Goal: Task Accomplishment & Management: Use online tool/utility

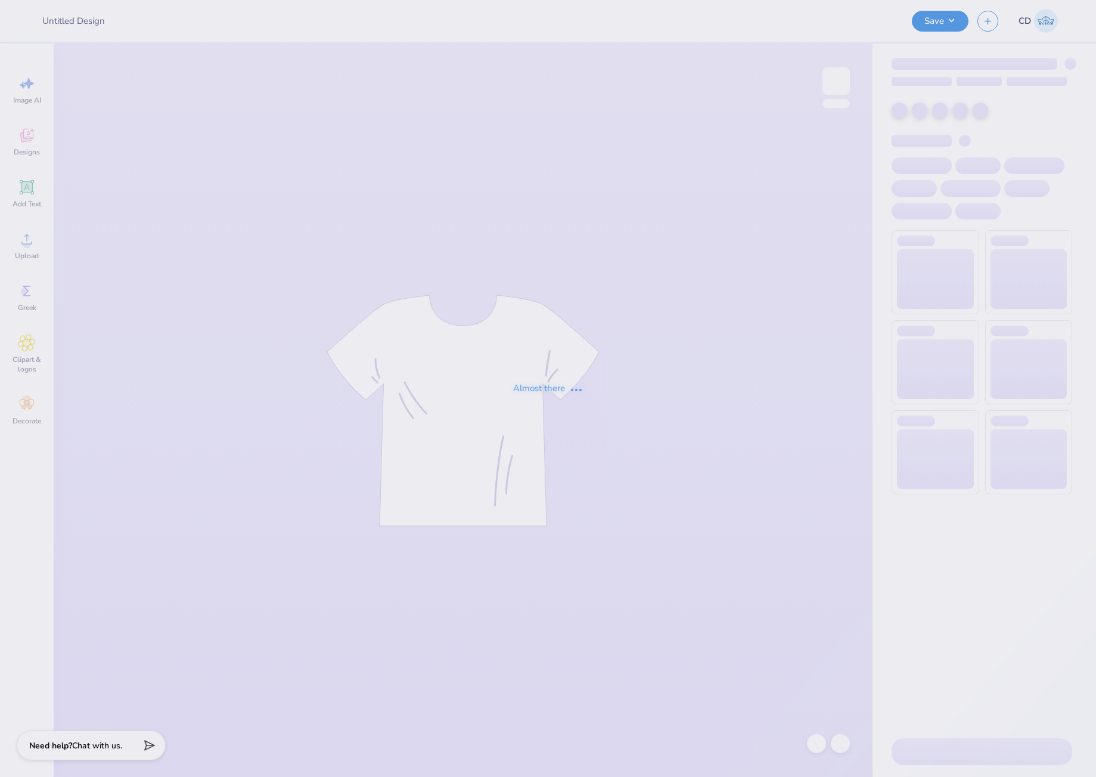
type input "bid day 1"
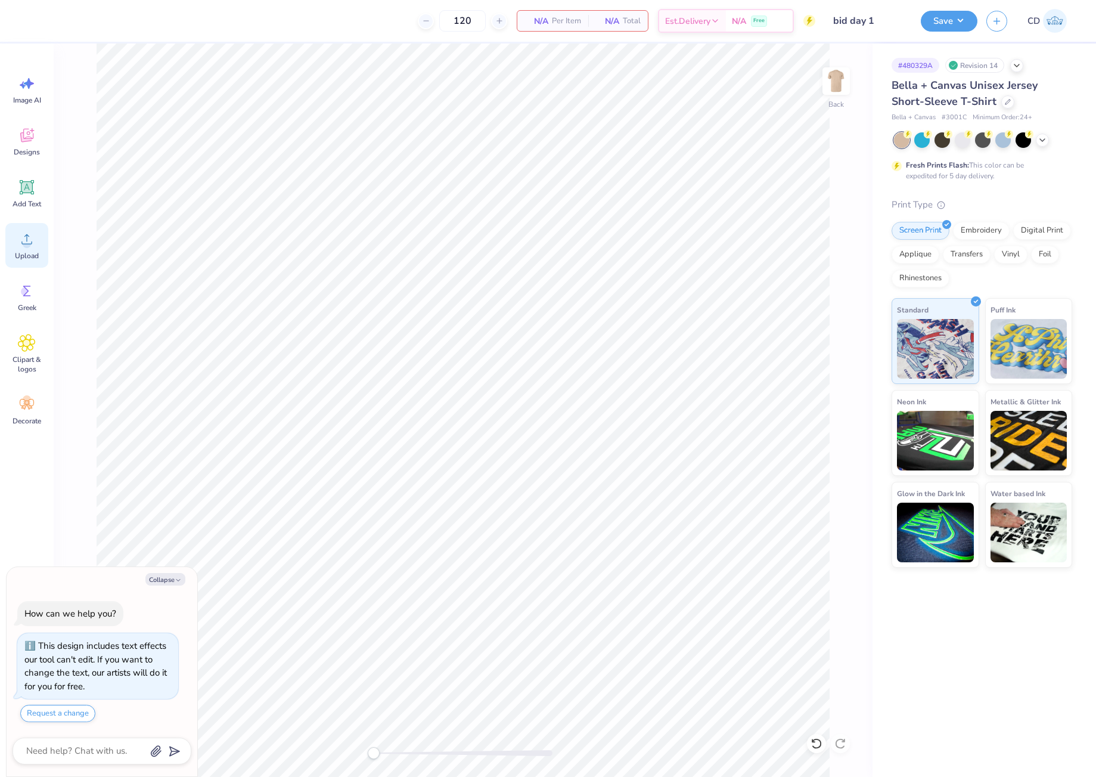
click at [31, 235] on icon at bounding box center [27, 239] width 18 height 18
click at [839, 431] on icon at bounding box center [841, 431] width 17 height 14
type textarea "x"
type input "10"
click at [844, 352] on input "10" at bounding box center [828, 355] width 43 height 17
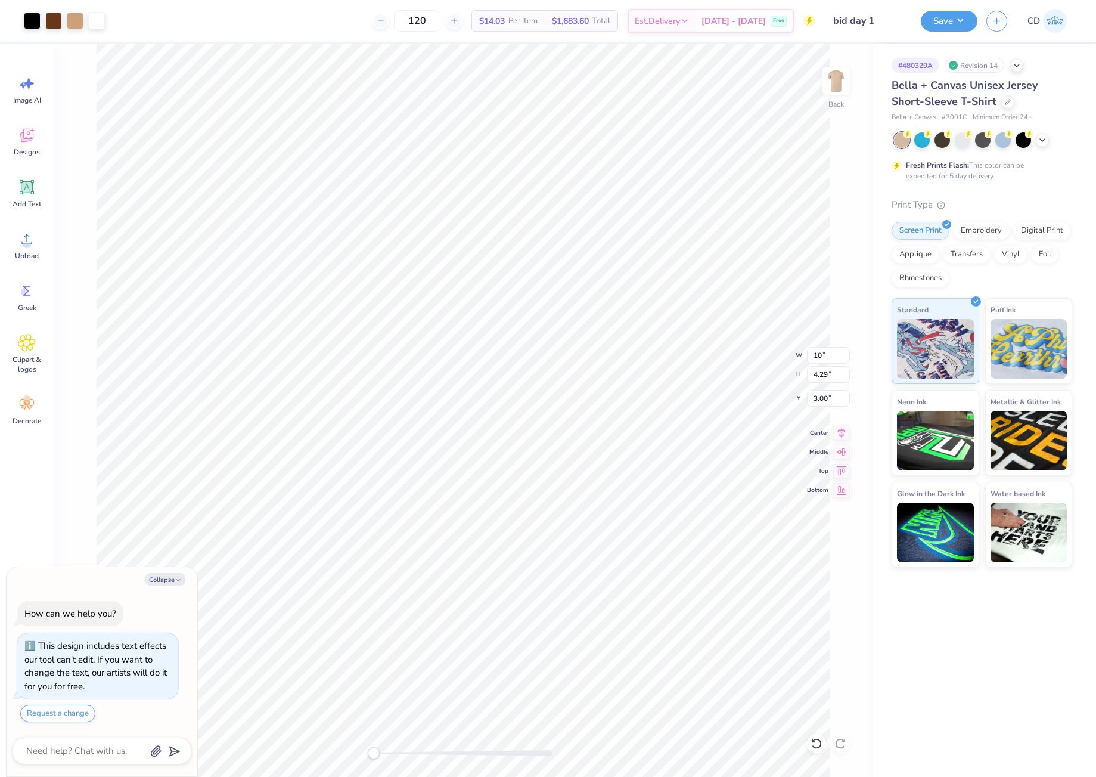
click at [911, 606] on div "# 480329A Revision 14 Bella + Canvas Unisex Jersey Short-Sleeve T-Shirt Bella +…" at bounding box center [984, 410] width 223 height 733
type textarea "x"
click at [844, 350] on input "10.01" at bounding box center [828, 355] width 43 height 17
type input "10"
click at [845, 358] on input "10" at bounding box center [828, 355] width 43 height 17
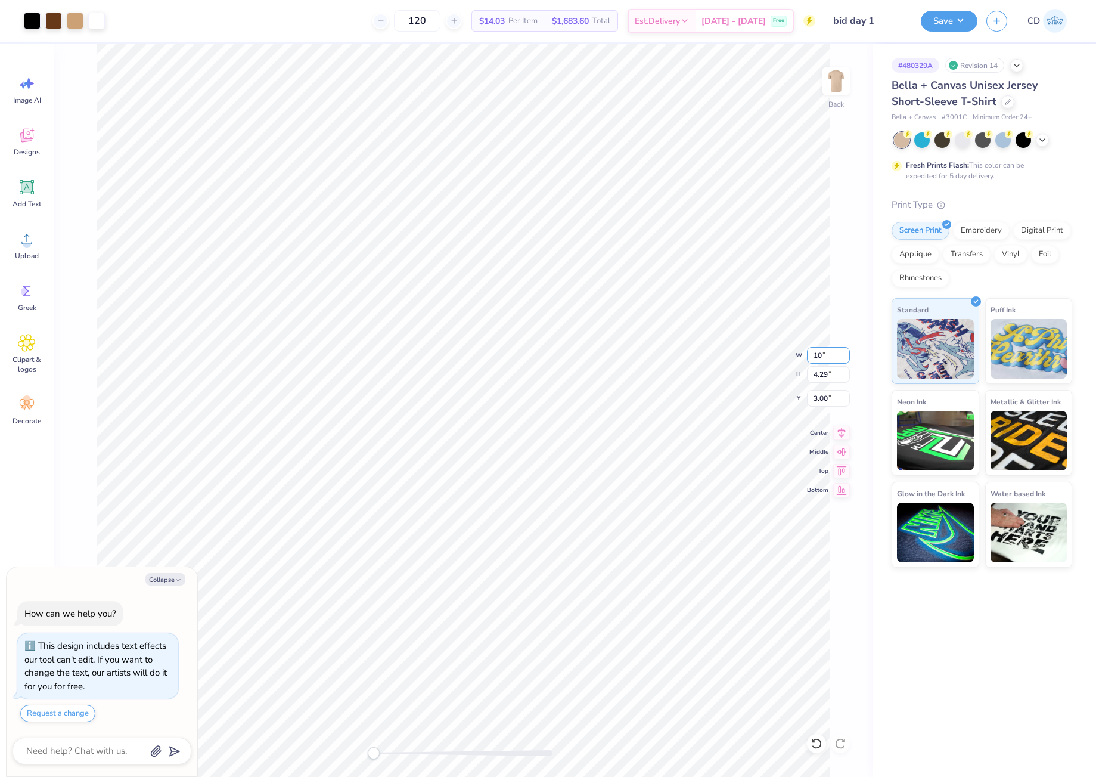
type textarea "x"
click at [844, 358] on input "9.99" at bounding box center [828, 355] width 43 height 17
type input "10"
click at [844, 351] on input "10" at bounding box center [828, 355] width 43 height 17
click at [925, 632] on div "# 480329A Revision 14 Bella + Canvas Unisex Jersey Short-Sleeve T-Shirt Bella +…" at bounding box center [984, 410] width 223 height 733
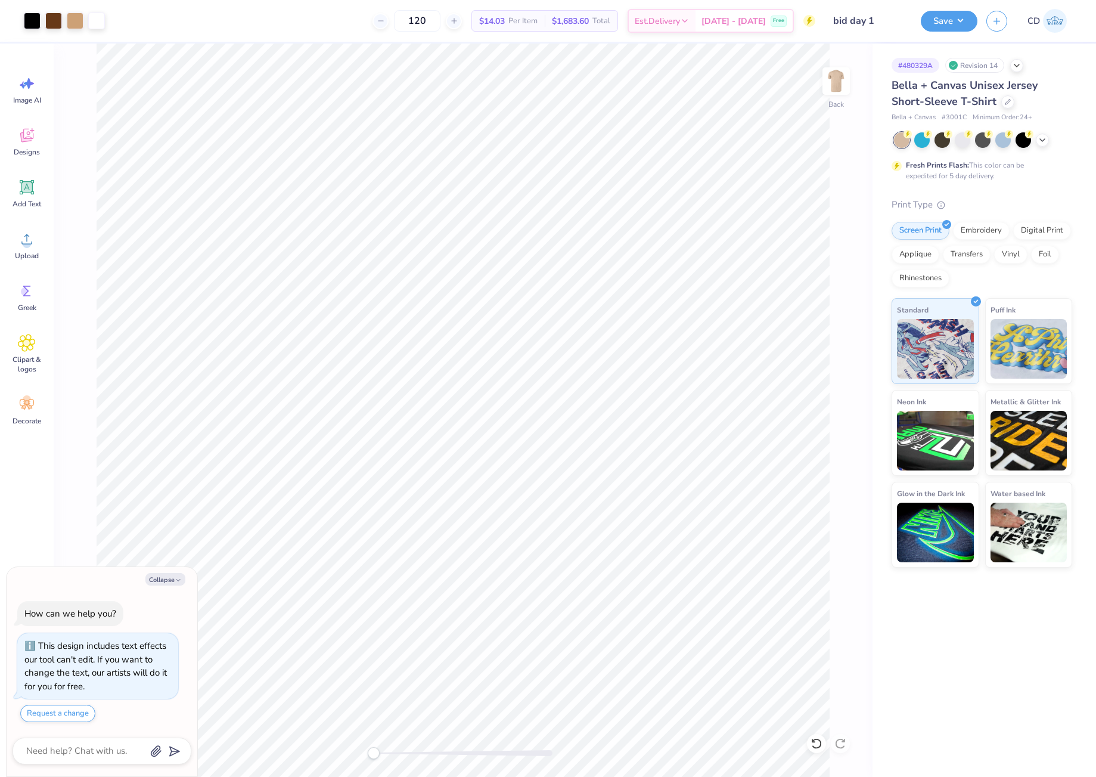
type textarea "x"
click at [843, 359] on input "10.06" at bounding box center [828, 355] width 43 height 17
click at [843, 359] on input "10.05" at bounding box center [828, 355] width 43 height 17
click at [843, 359] on input "10.04" at bounding box center [828, 355] width 43 height 17
click at [843, 359] on input "10.03" at bounding box center [828, 355] width 43 height 17
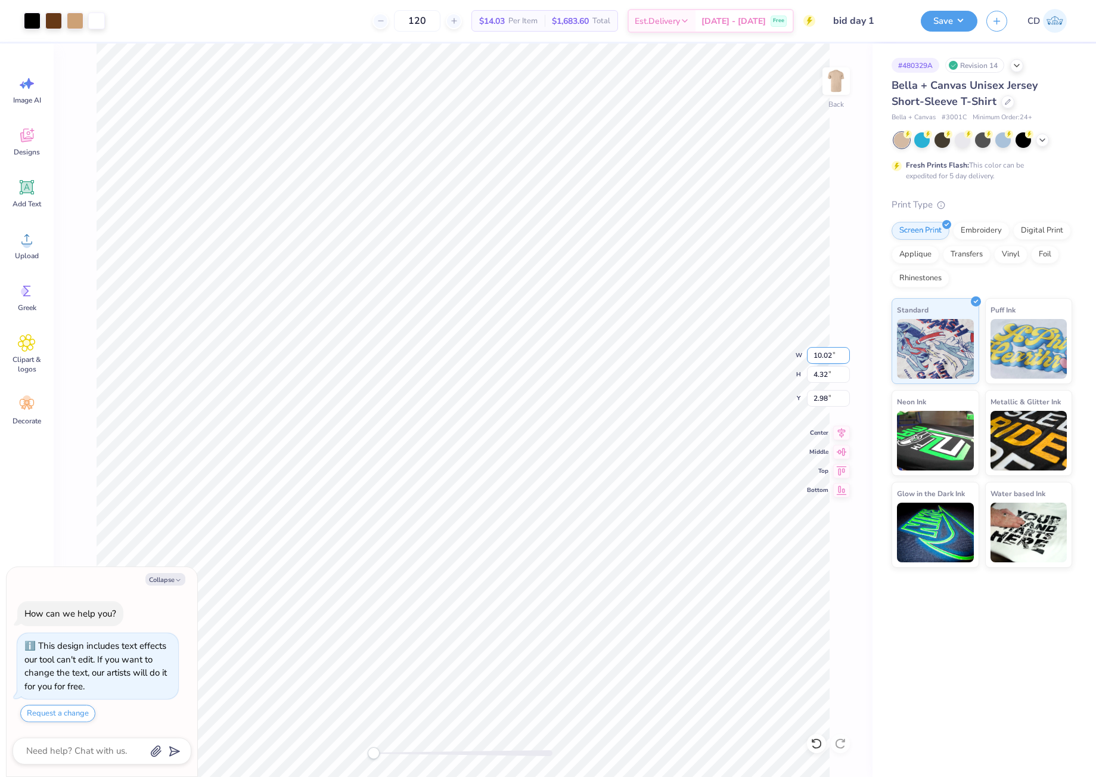
click at [843, 359] on input "10.02" at bounding box center [828, 355] width 43 height 17
click at [843, 359] on input "10.01" at bounding box center [828, 355] width 43 height 17
type input "10"
click at [843, 359] on input "10" at bounding box center [828, 355] width 43 height 17
click at [917, 668] on div "# 480329A Revision 14 Bella + Canvas Unisex Jersey Short-Sleeve T-Shirt Bella +…" at bounding box center [984, 410] width 223 height 733
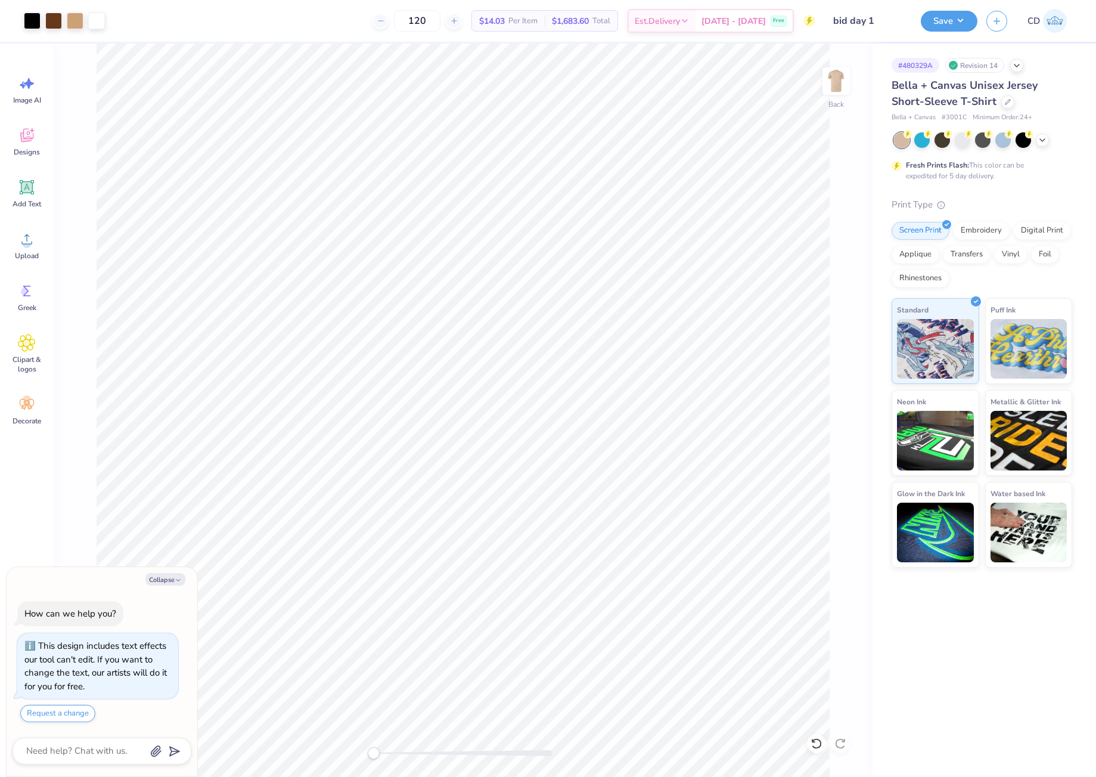
type textarea "x"
click at [843, 352] on input "9.94" at bounding box center [828, 355] width 43 height 17
click at [843, 352] on input "9.95" at bounding box center [828, 355] width 43 height 17
click at [843, 352] on input "9.96" at bounding box center [828, 355] width 43 height 17
click at [843, 352] on input "9.97" at bounding box center [828, 355] width 43 height 17
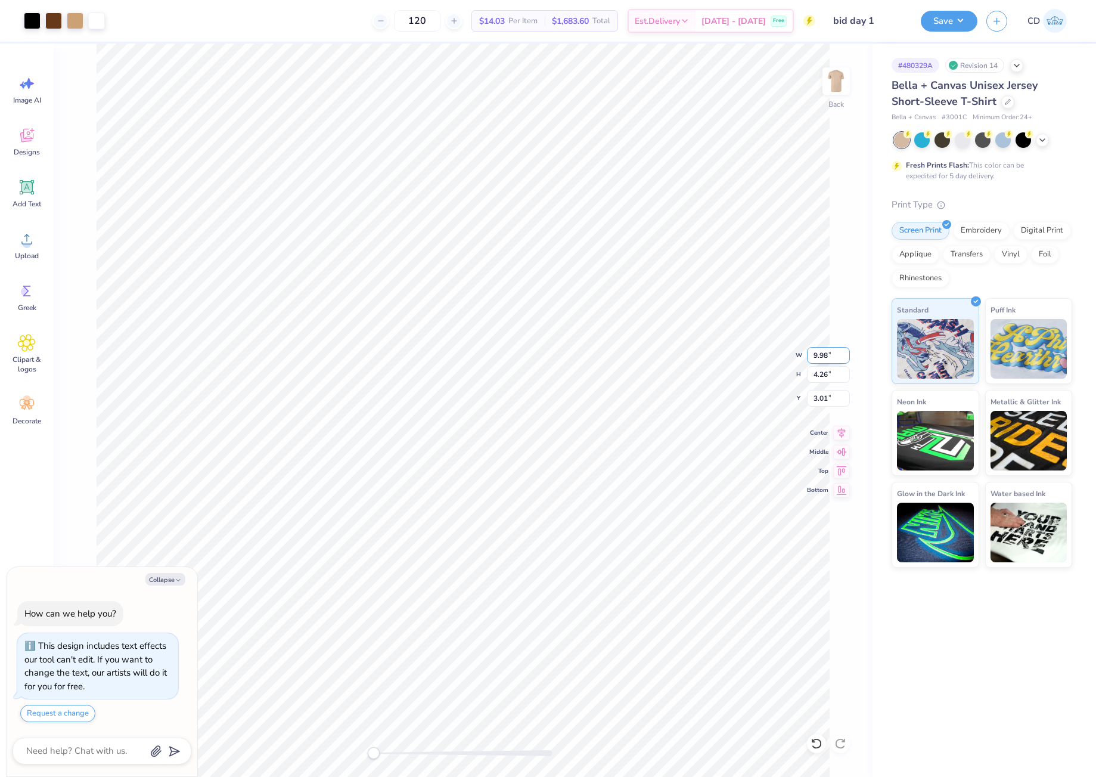
click at [843, 352] on input "9.98" at bounding box center [828, 355] width 43 height 17
click at [843, 352] on input "9.99" at bounding box center [828, 355] width 43 height 17
type input "10"
click at [843, 352] on input "10" at bounding box center [828, 355] width 43 height 17
click at [932, 27] on button "Save" at bounding box center [949, 19] width 57 height 21
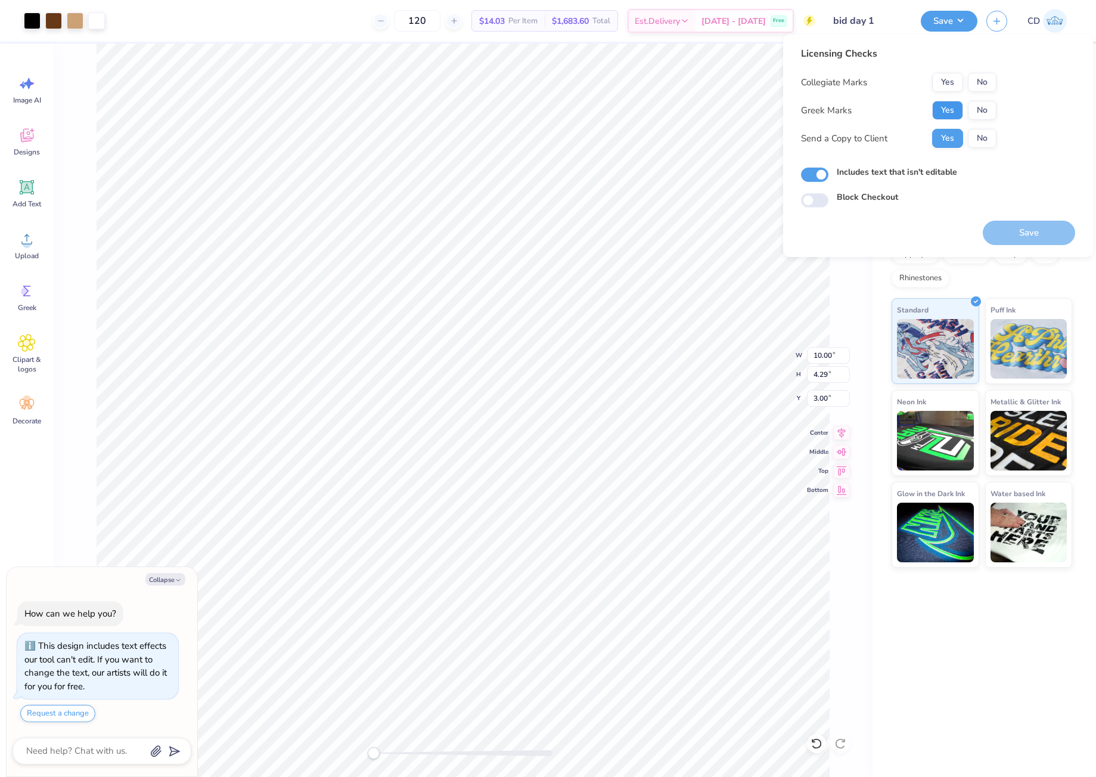
click at [944, 107] on button "Yes" at bounding box center [947, 110] width 31 height 19
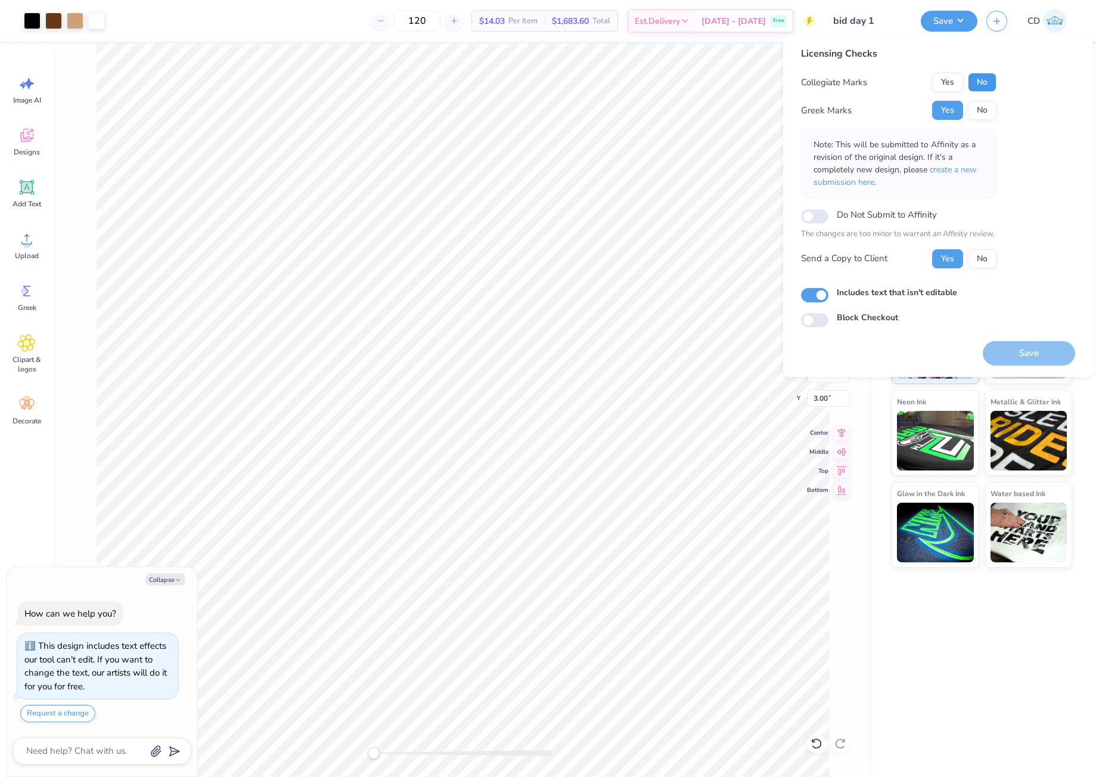
click at [983, 85] on button "No" at bounding box center [982, 82] width 29 height 19
click at [1028, 349] on button "Save" at bounding box center [1029, 353] width 92 height 24
type textarea "x"
